Goal: Transaction & Acquisition: Obtain resource

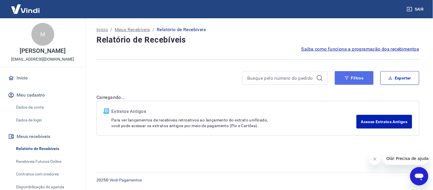
click at [363, 77] on button "Filtros" at bounding box center [354, 78] width 39 height 14
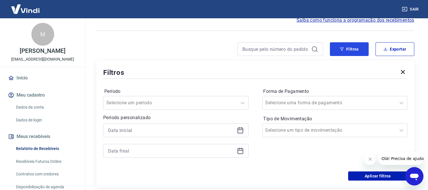
scroll to position [63, 0]
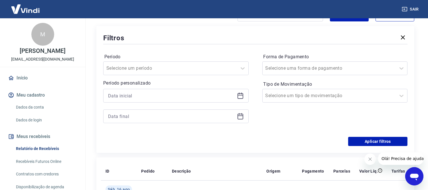
click at [238, 97] on icon at bounding box center [241, 96] width 6 height 6
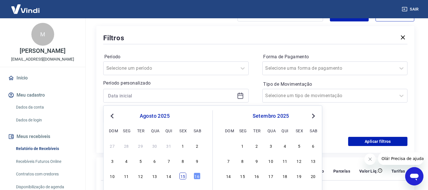
click at [180, 173] on div "10 11 12 13 14 15 16" at bounding box center [154, 176] width 93 height 8
click at [183, 175] on div "15" at bounding box center [182, 176] width 7 height 7
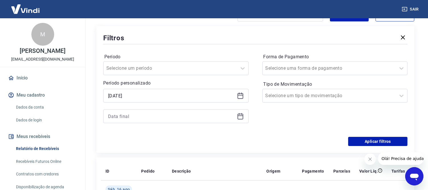
type input "15/08/2025"
click at [245, 110] on div at bounding box center [175, 116] width 145 height 14
click at [239, 115] on icon at bounding box center [240, 116] width 7 height 7
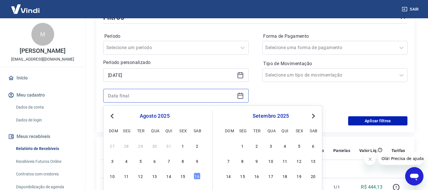
scroll to position [95, 0]
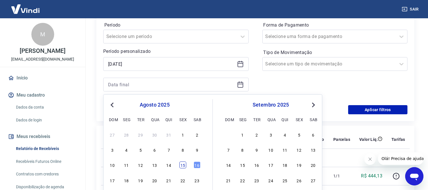
click at [180, 164] on div "15" at bounding box center [182, 164] width 7 height 7
type input "15/08/2025"
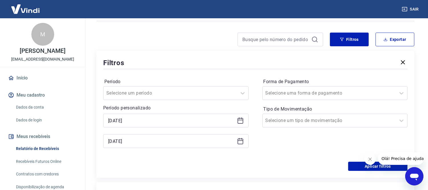
scroll to position [32, 0]
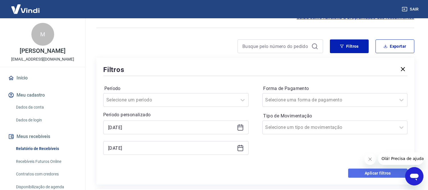
click at [362, 169] on button "Aplicar filtros" at bounding box center [377, 172] width 59 height 9
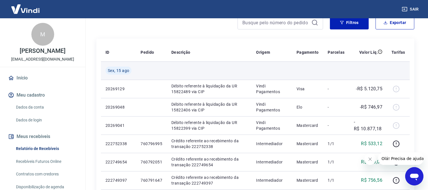
scroll to position [24, 0]
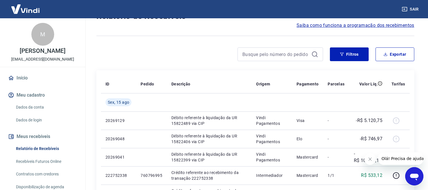
click at [396, 61] on div "Filtros Exportar" at bounding box center [255, 56] width 318 height 18
click at [397, 59] on button "Exportar" at bounding box center [395, 54] width 39 height 14
type input "15/08/2025"
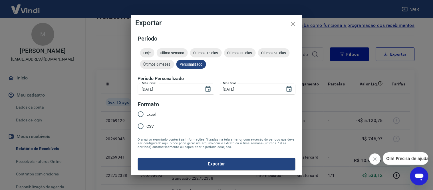
click at [149, 112] on span "Excel" at bounding box center [151, 114] width 9 height 6
click at [147, 112] on input "Excel" at bounding box center [141, 114] width 12 height 12
radio input "true"
click at [201, 164] on button "Exportar" at bounding box center [216, 164] width 157 height 12
